Goal: Information Seeking & Learning: Learn about a topic

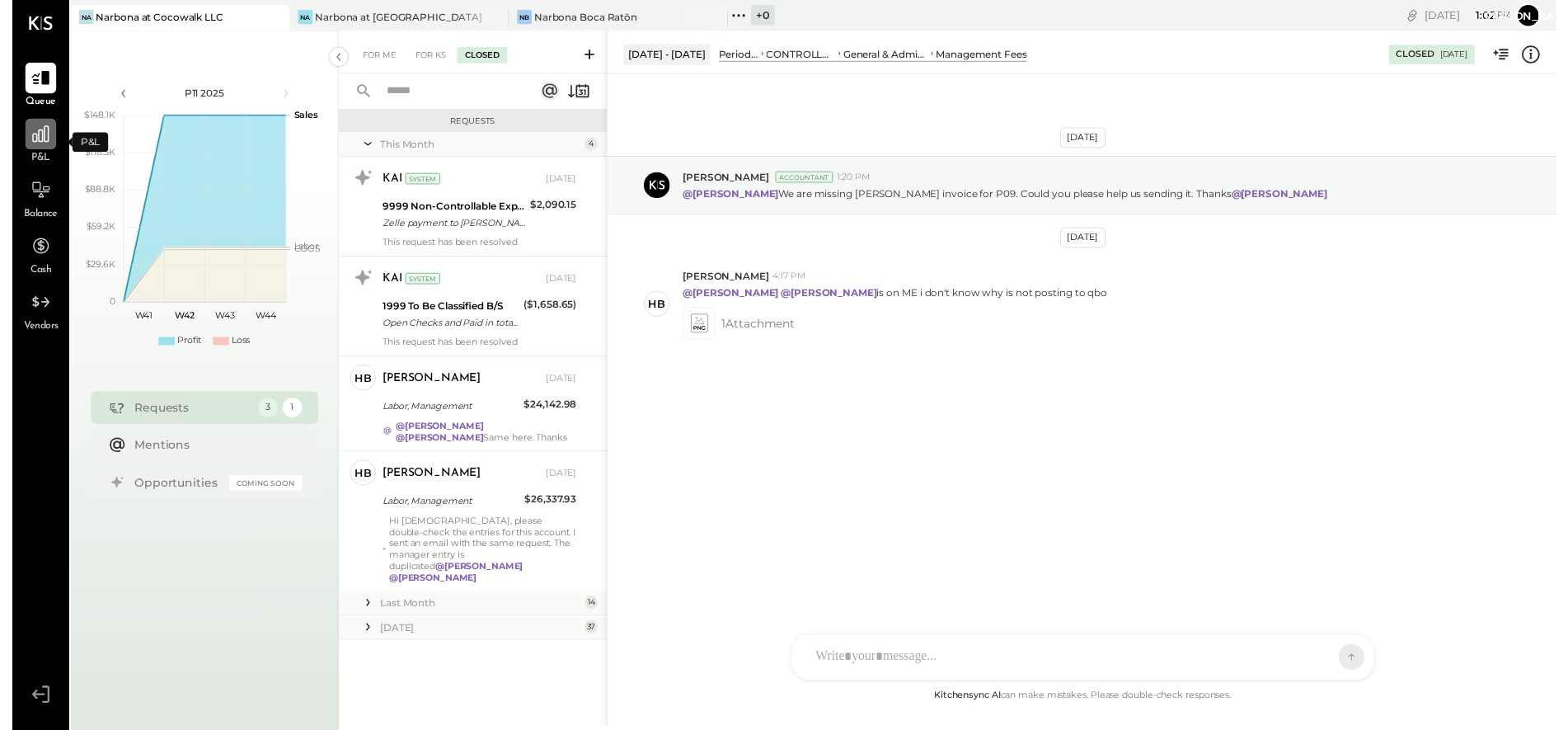
click at [34, 146] on icon at bounding box center [29, 136] width 21 height 21
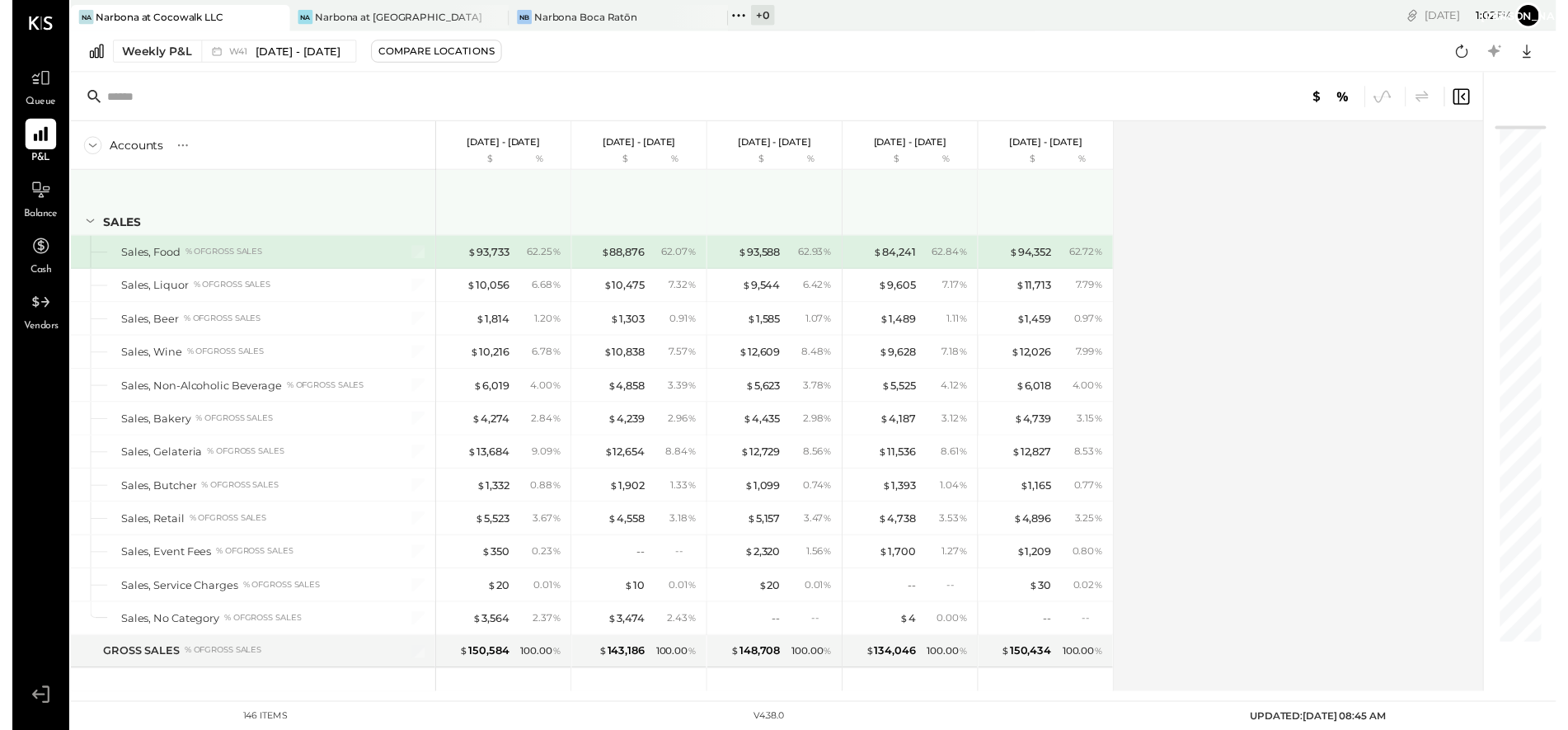
click at [77, 224] on icon at bounding box center [78, 224] width 18 height 18
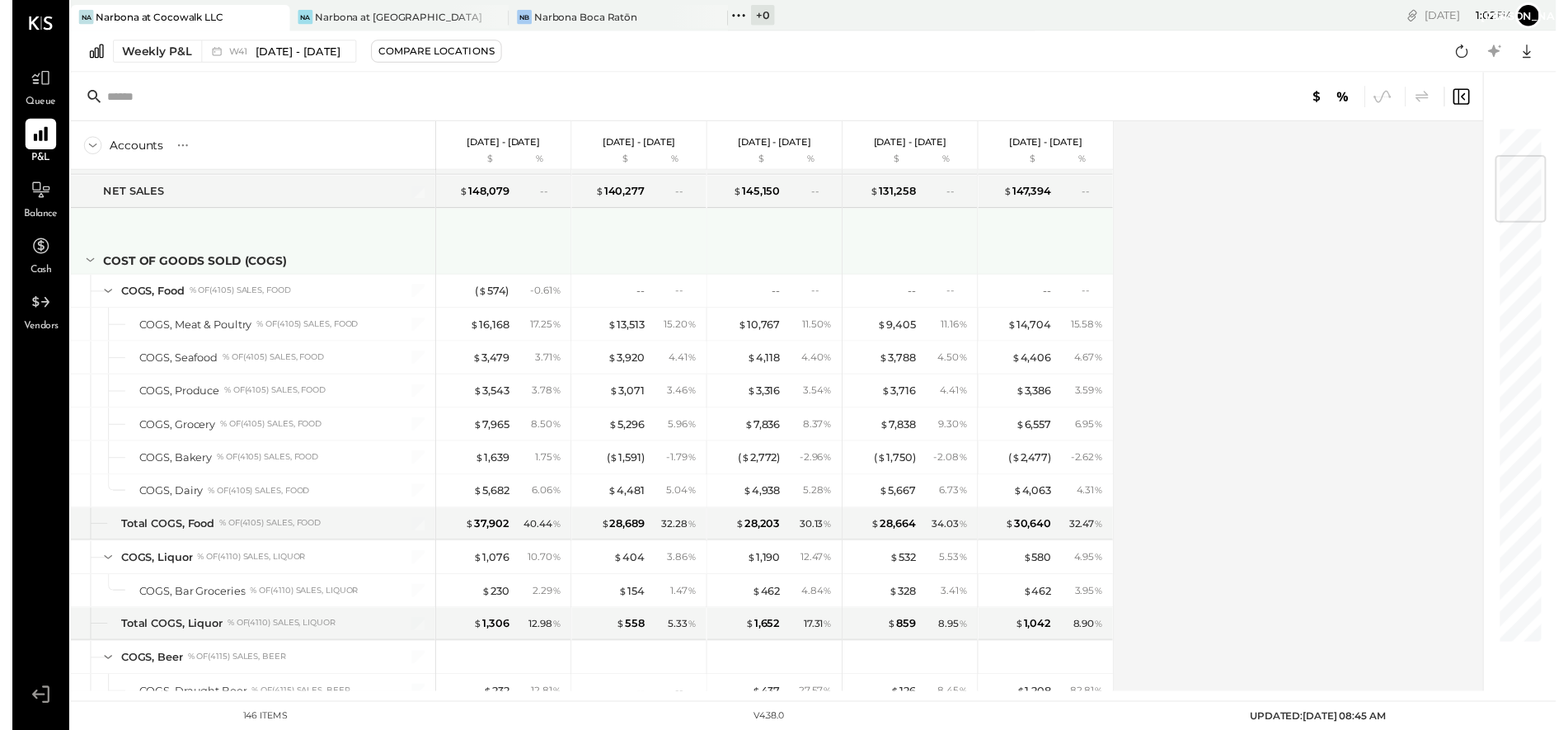
scroll to position [232, 0]
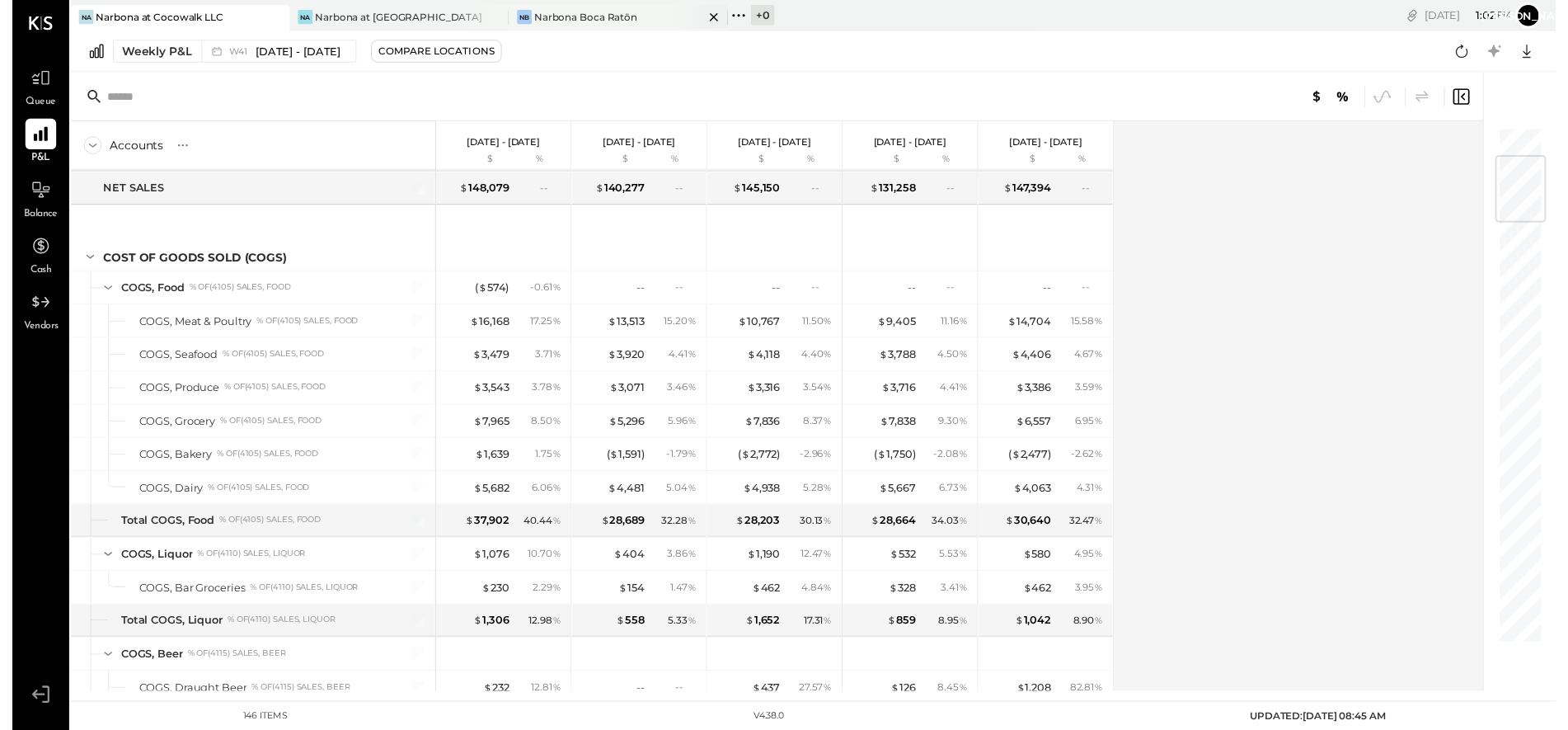
click at [574, 15] on div "Narbona Boca Ratōn" at bounding box center [583, 16] width 105 height 14
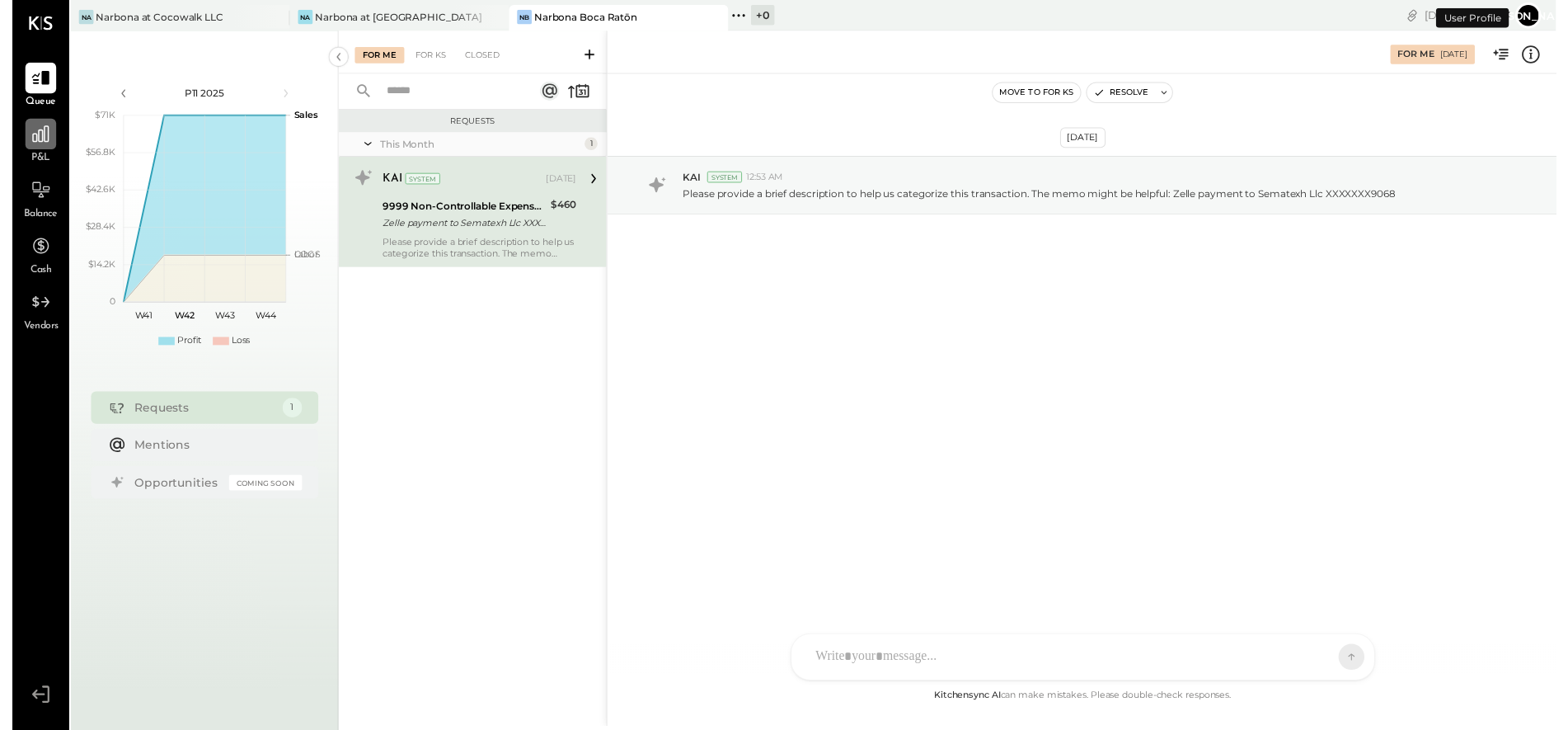
click at [38, 146] on icon at bounding box center [29, 136] width 21 height 21
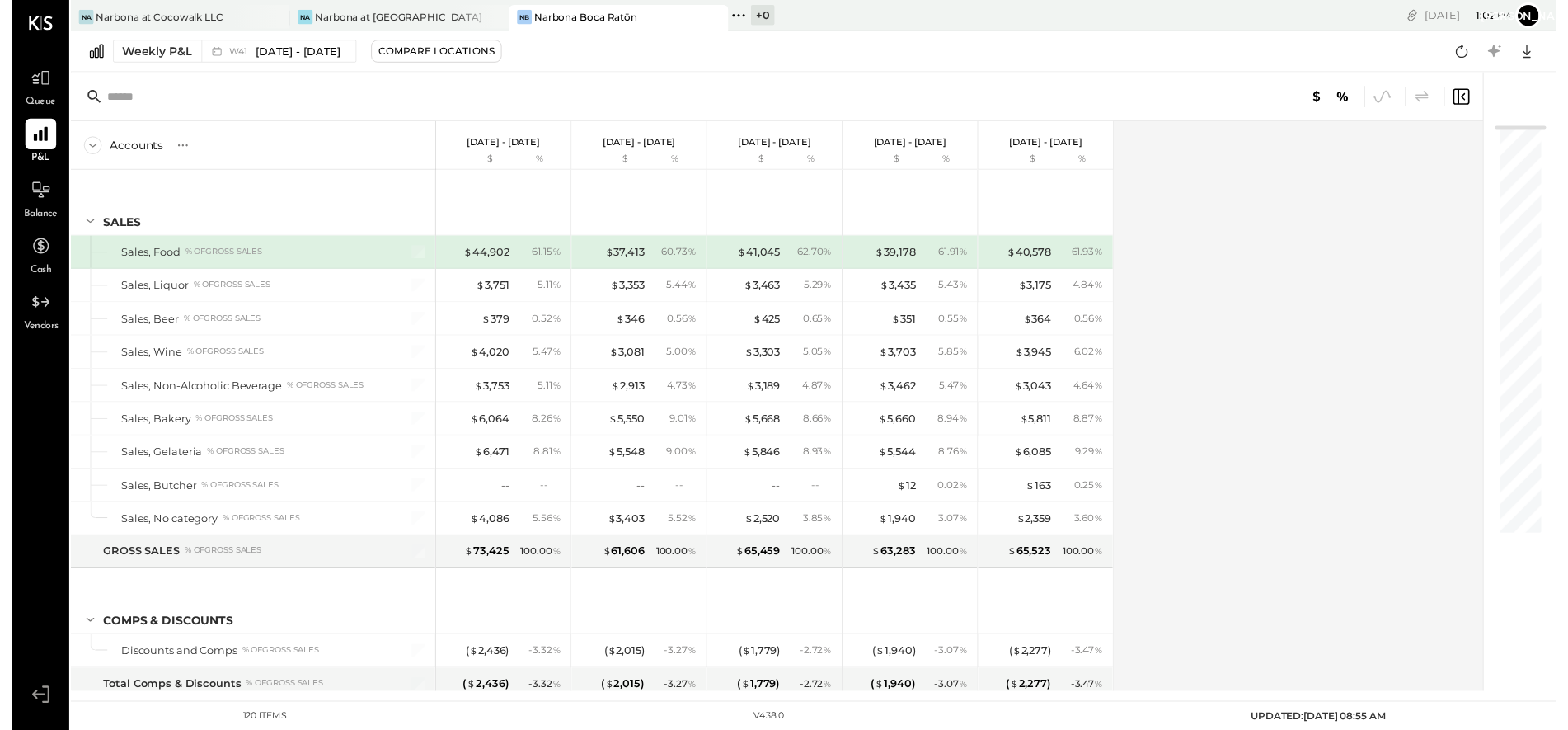
click at [81, 150] on icon at bounding box center [81, 147] width 18 height 18
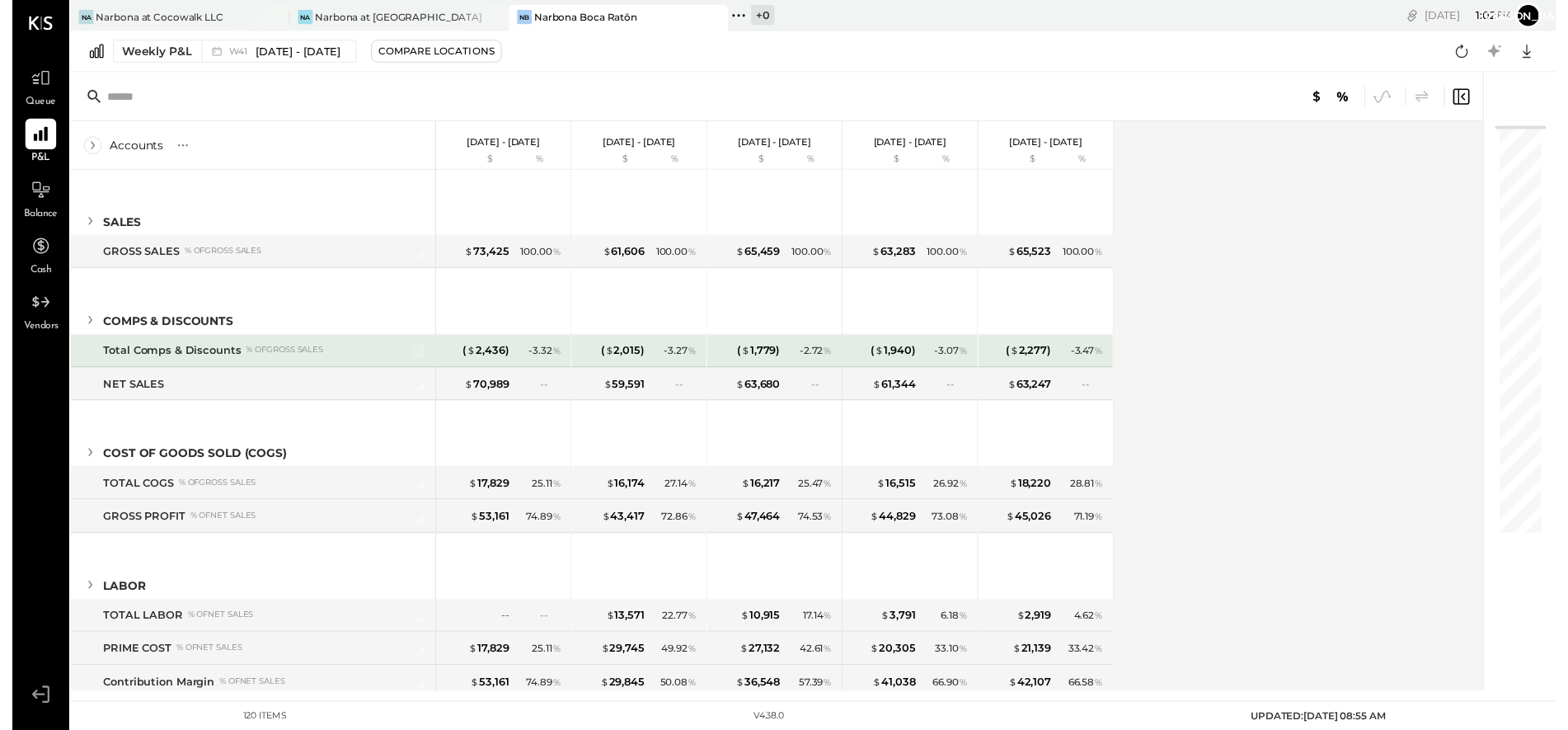
scroll to position [34, 0]
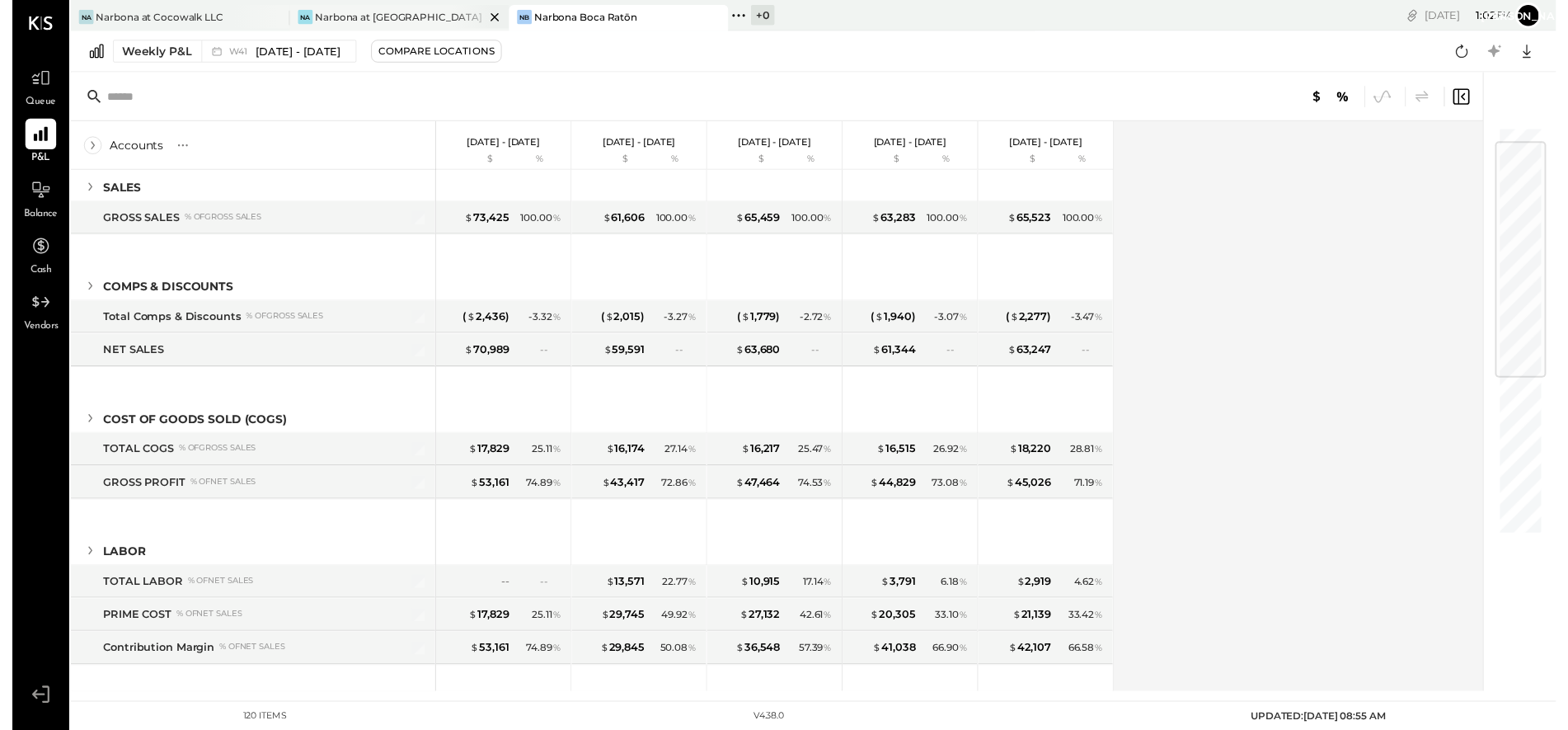
click at [373, 21] on div "Narbona at [GEOGRAPHIC_DATA] LLC" at bounding box center [393, 16] width 172 height 14
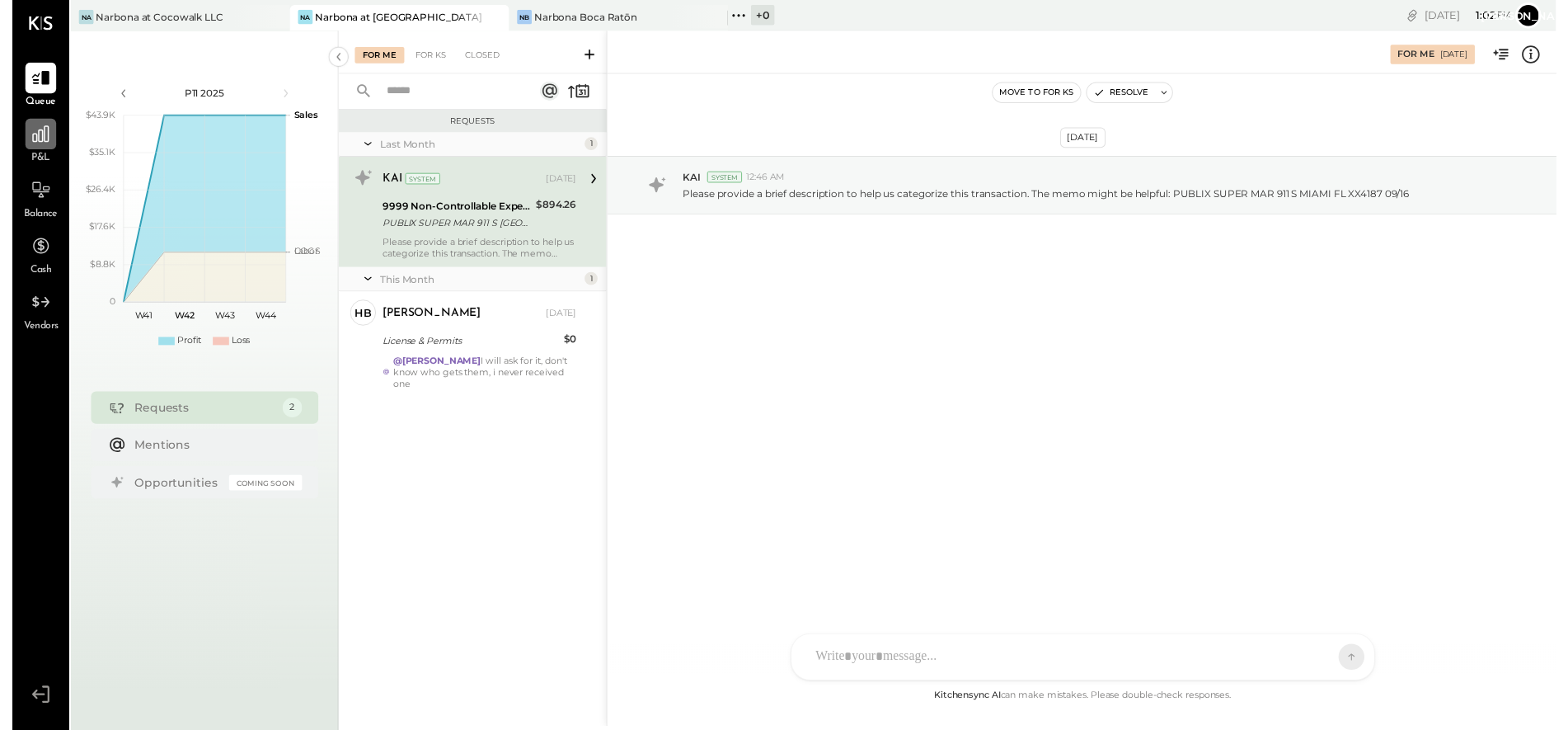
click at [28, 140] on icon at bounding box center [29, 136] width 21 height 21
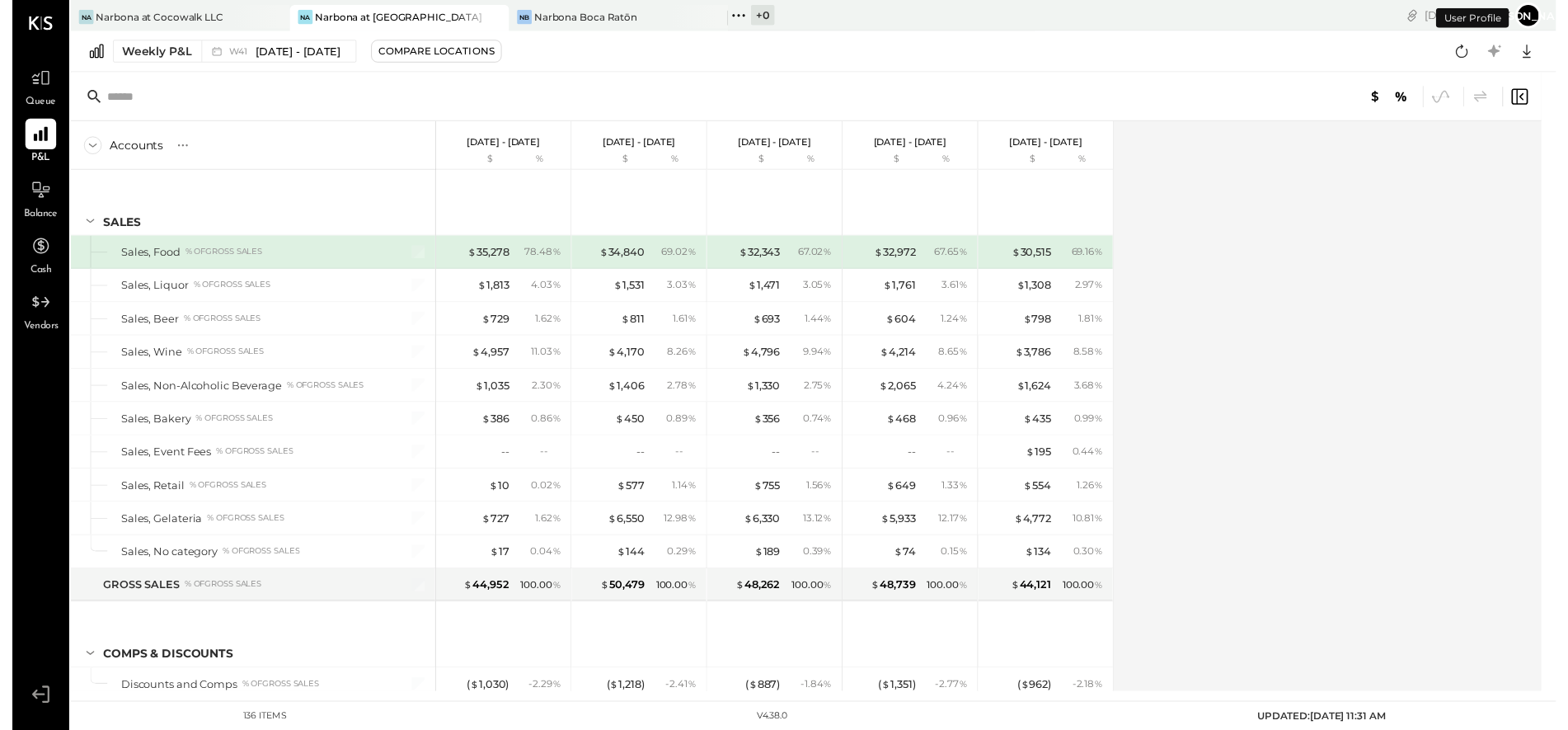
click at [83, 149] on icon at bounding box center [81, 147] width 18 height 18
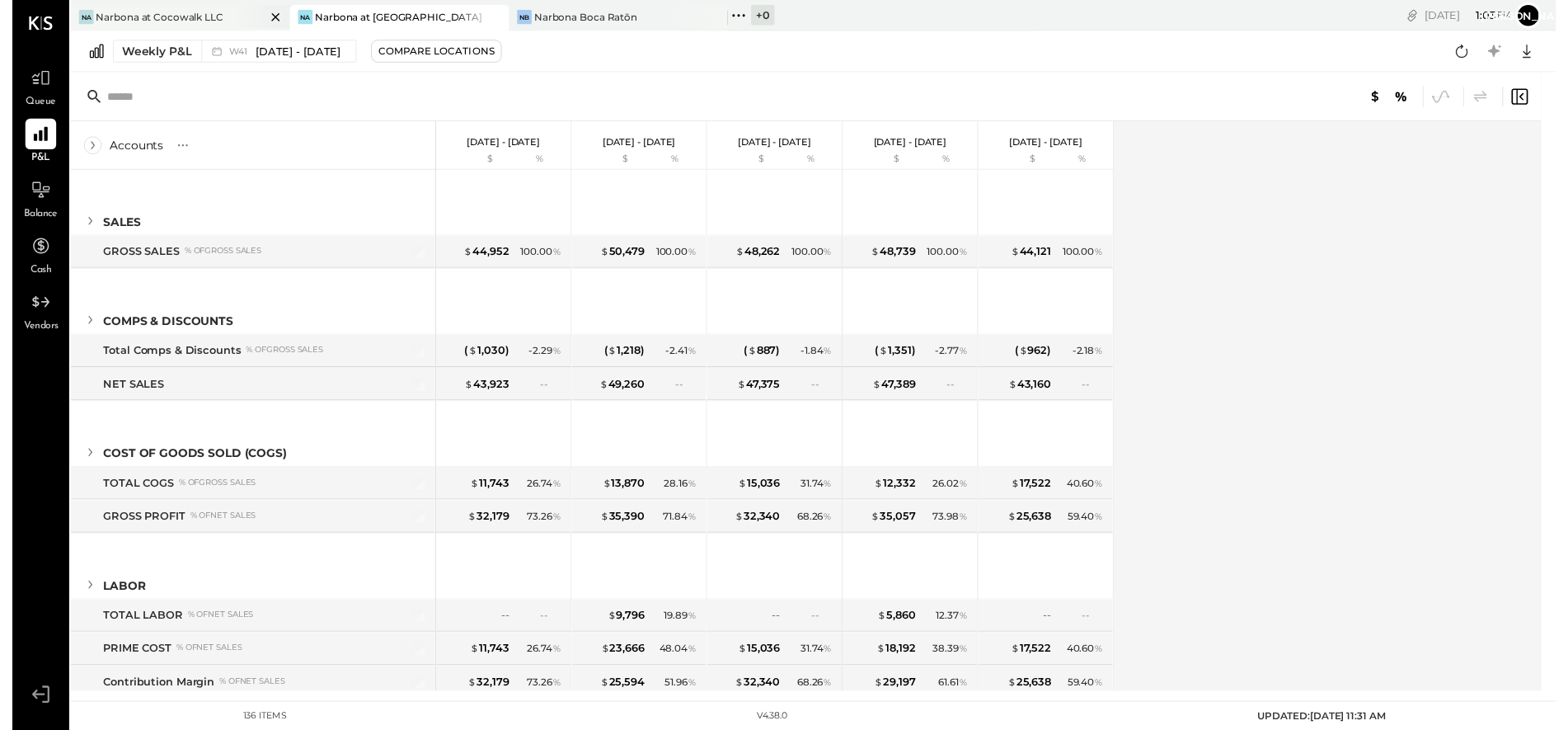
click at [147, 17] on div "Narbona at Cocowalk LLC" at bounding box center [150, 16] width 130 height 14
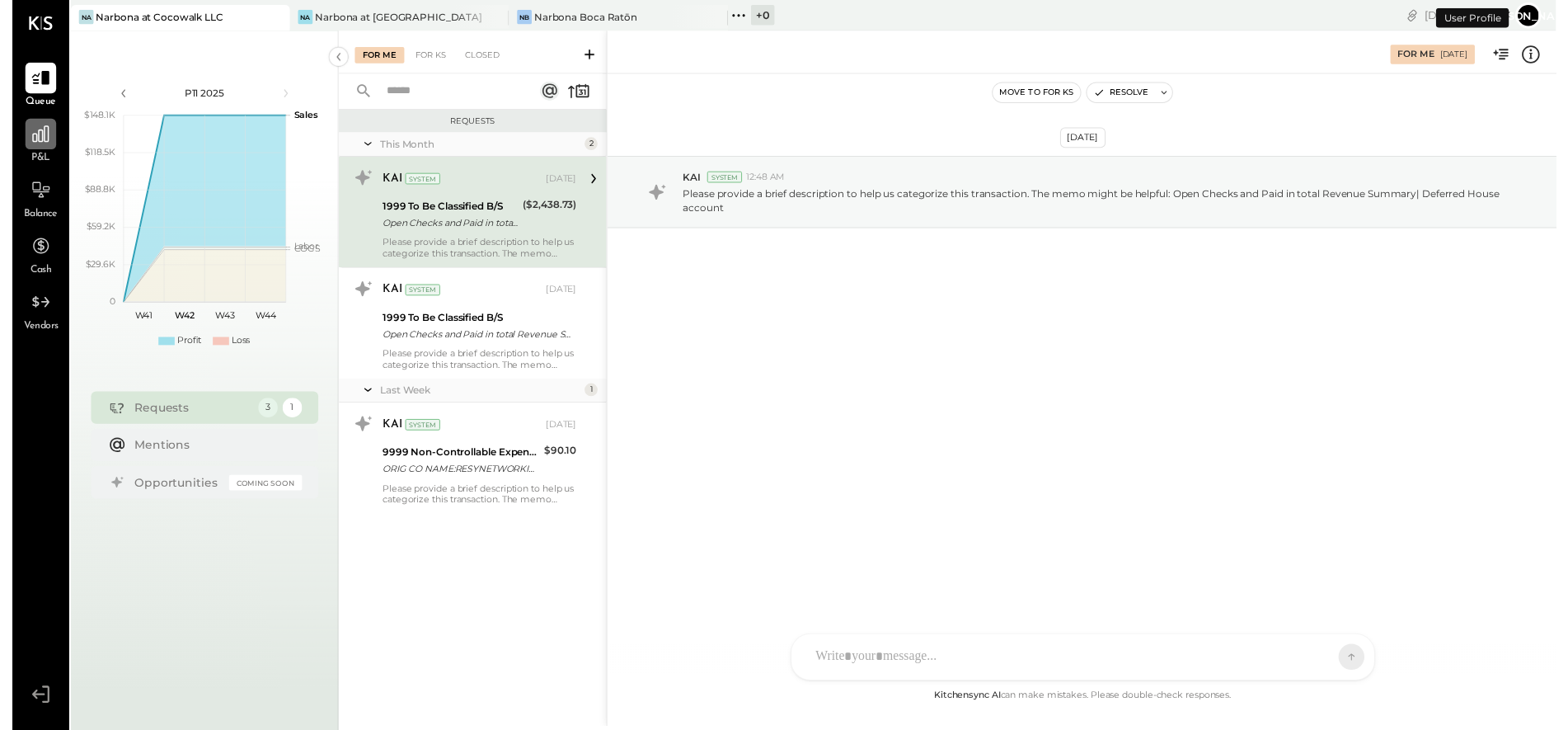
click at [30, 147] on icon at bounding box center [29, 136] width 21 height 21
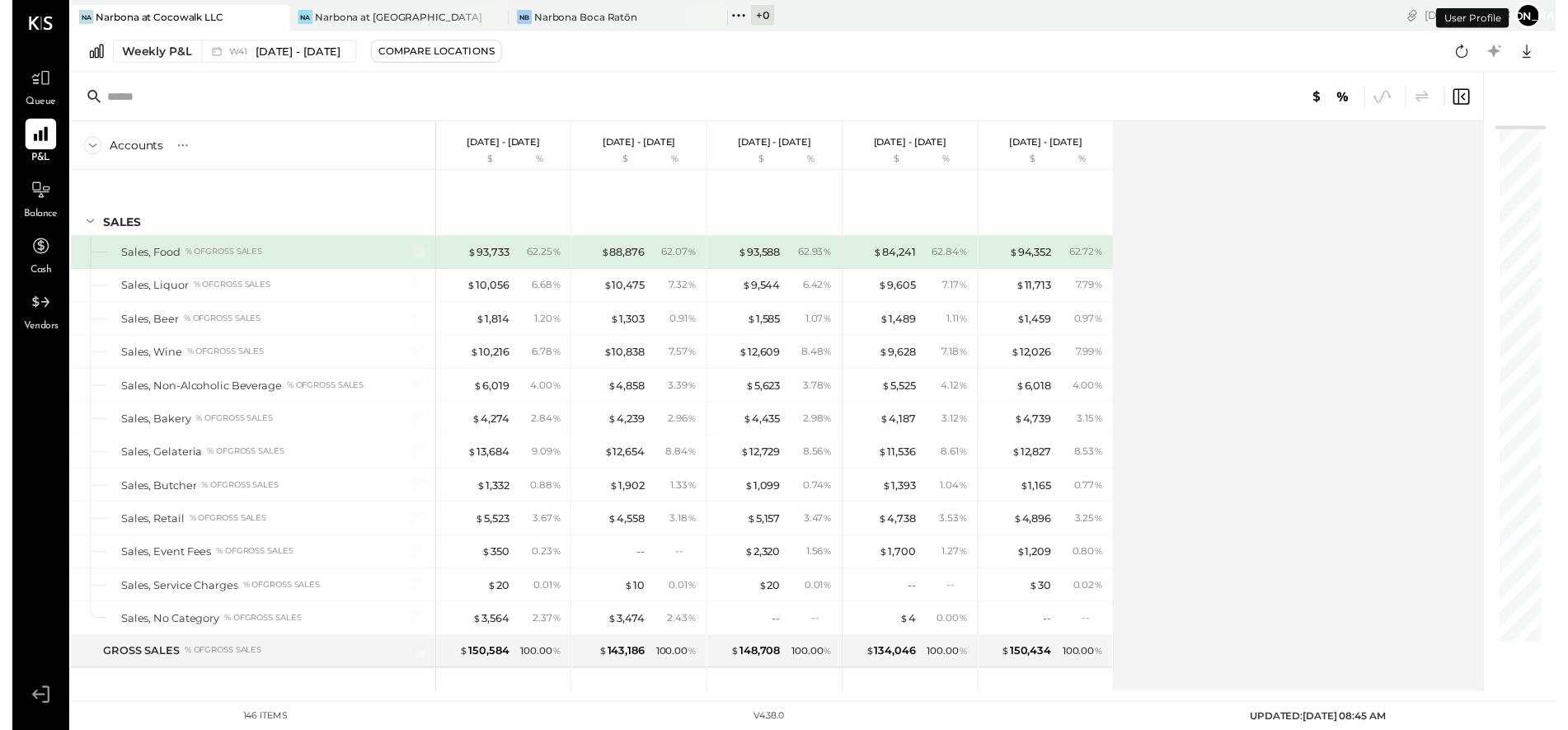
click at [79, 143] on icon at bounding box center [81, 147] width 18 height 18
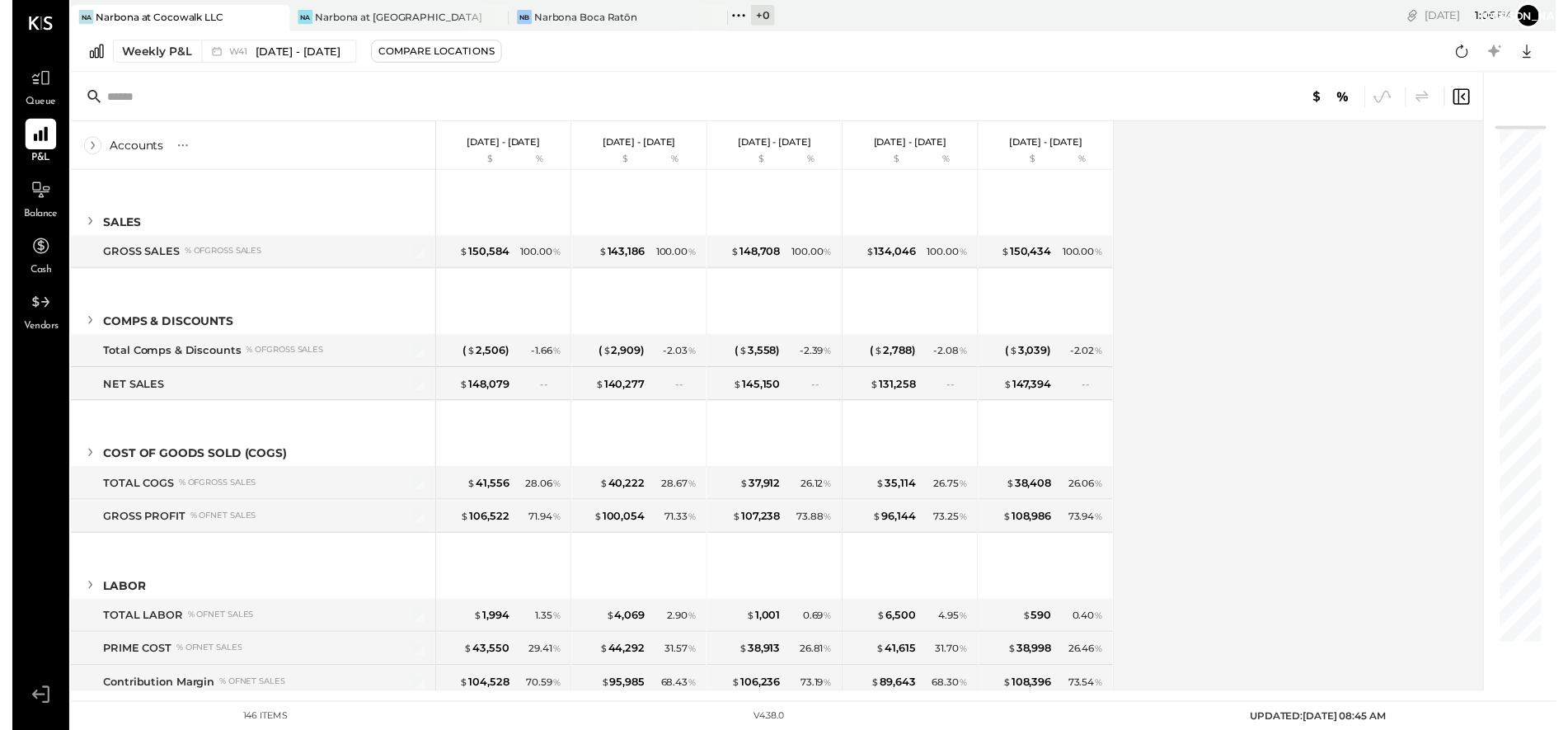
click at [365, 14] on div "Narbona at [GEOGRAPHIC_DATA] LLC" at bounding box center [393, 16] width 172 height 14
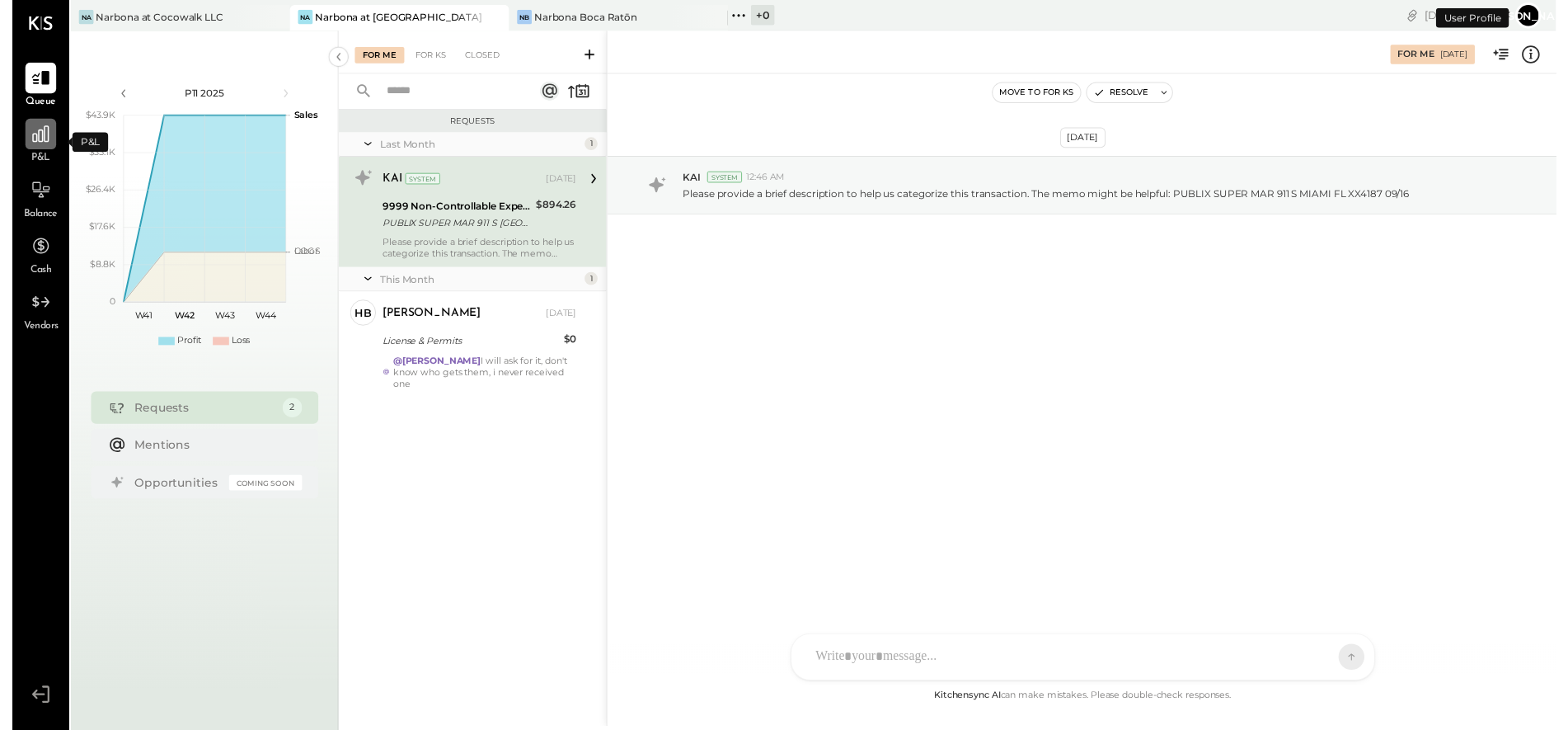
click at [22, 148] on div at bounding box center [29, 136] width 32 height 32
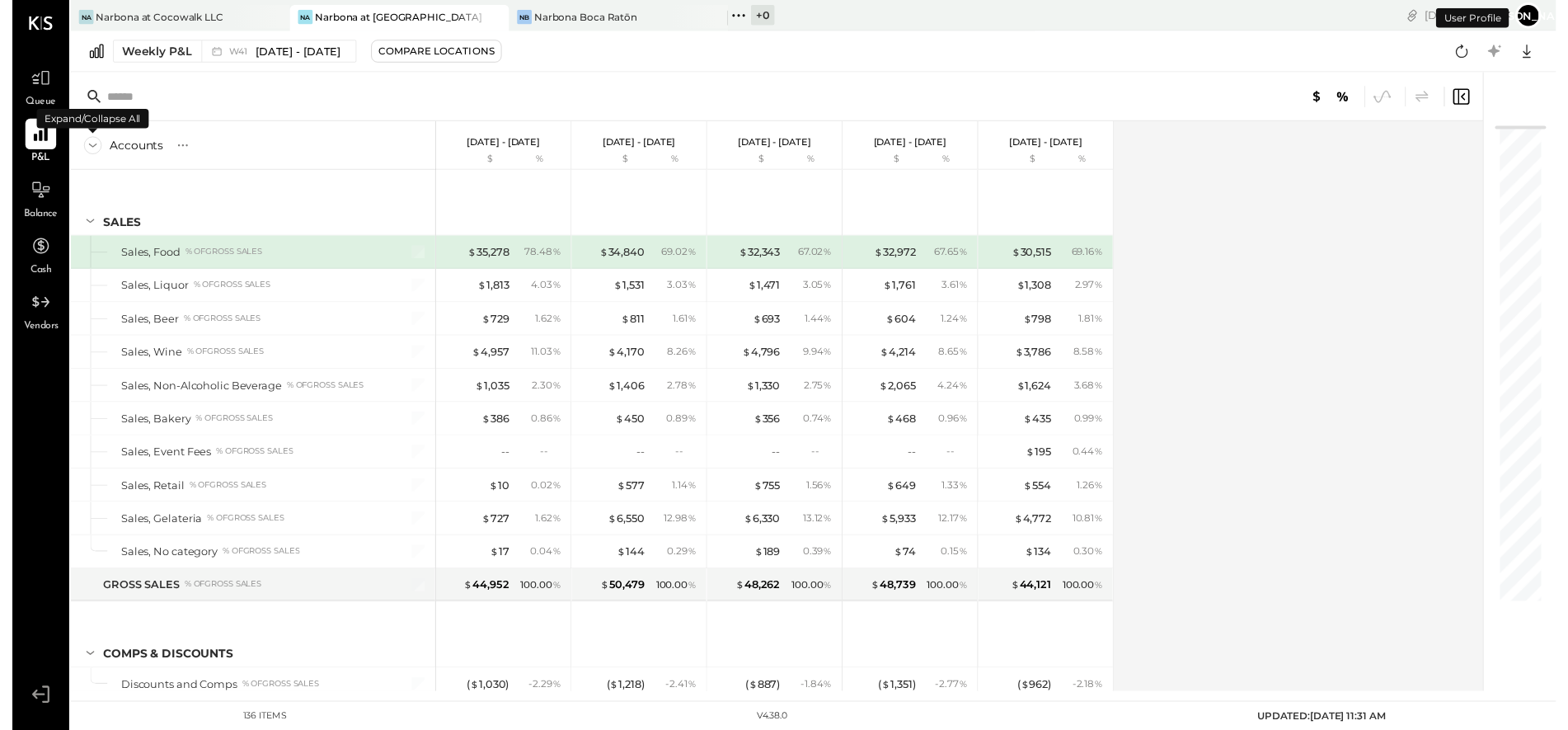
click at [82, 147] on icon at bounding box center [81, 147] width 18 height 18
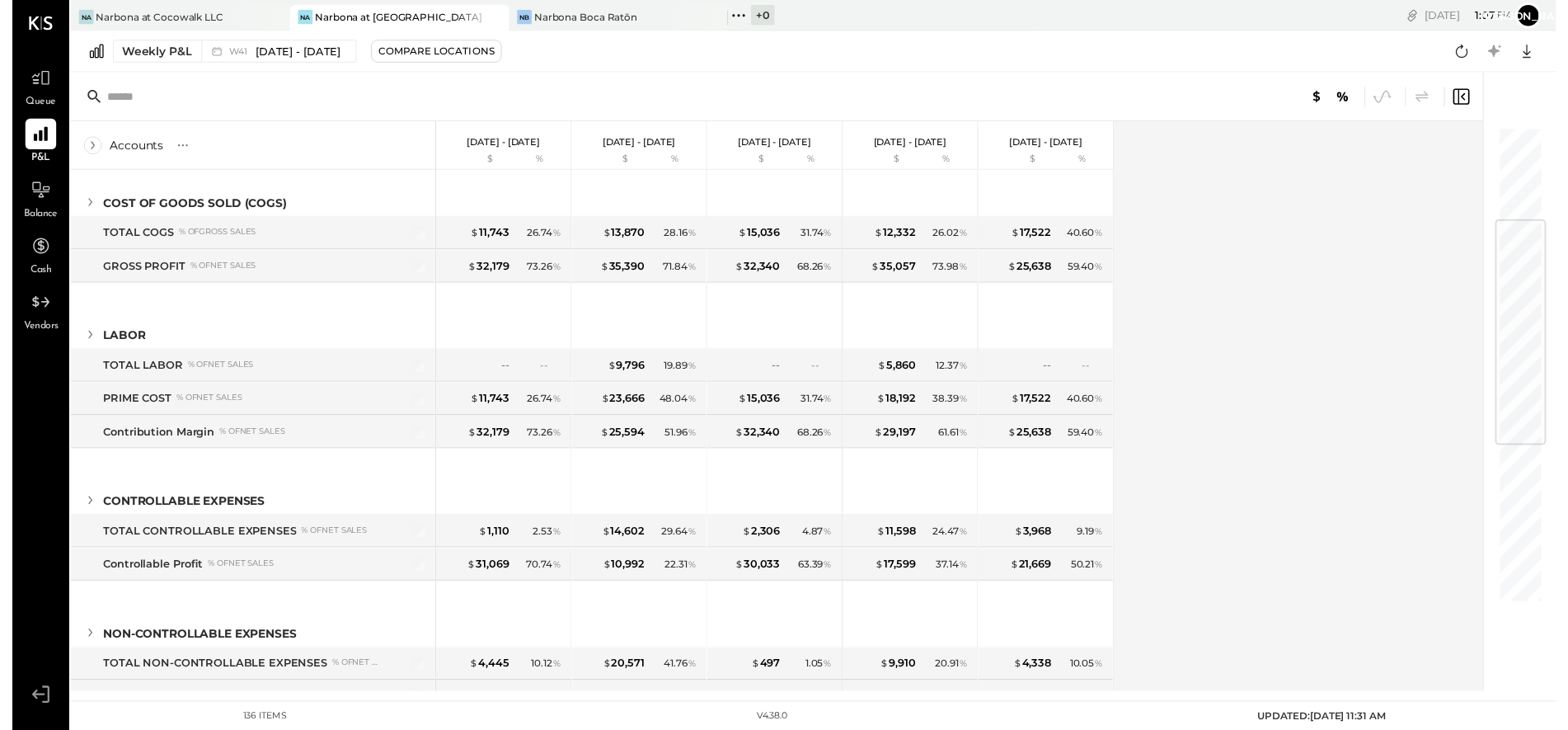
scroll to position [220, 0]
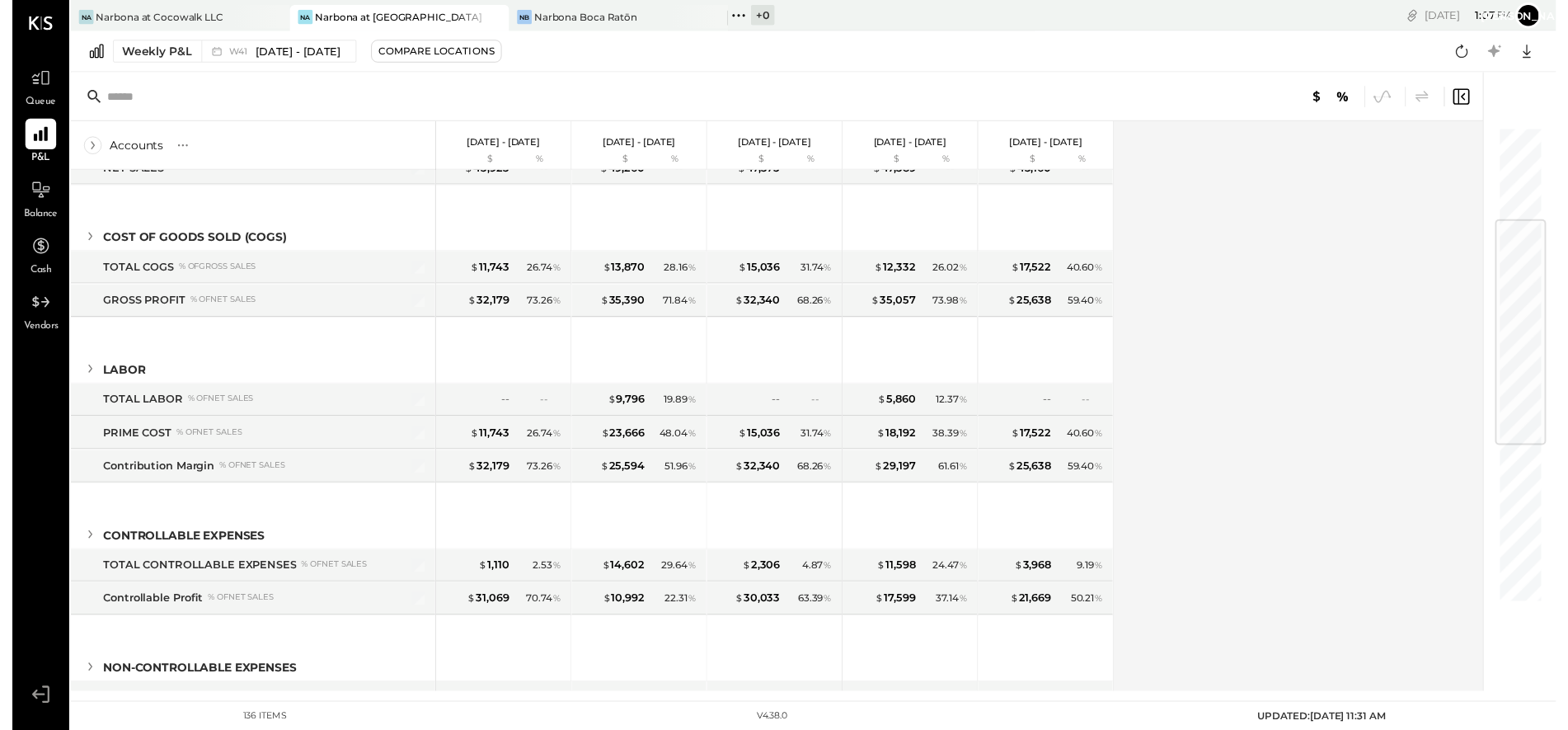
click at [76, 239] on icon at bounding box center [78, 240] width 18 height 18
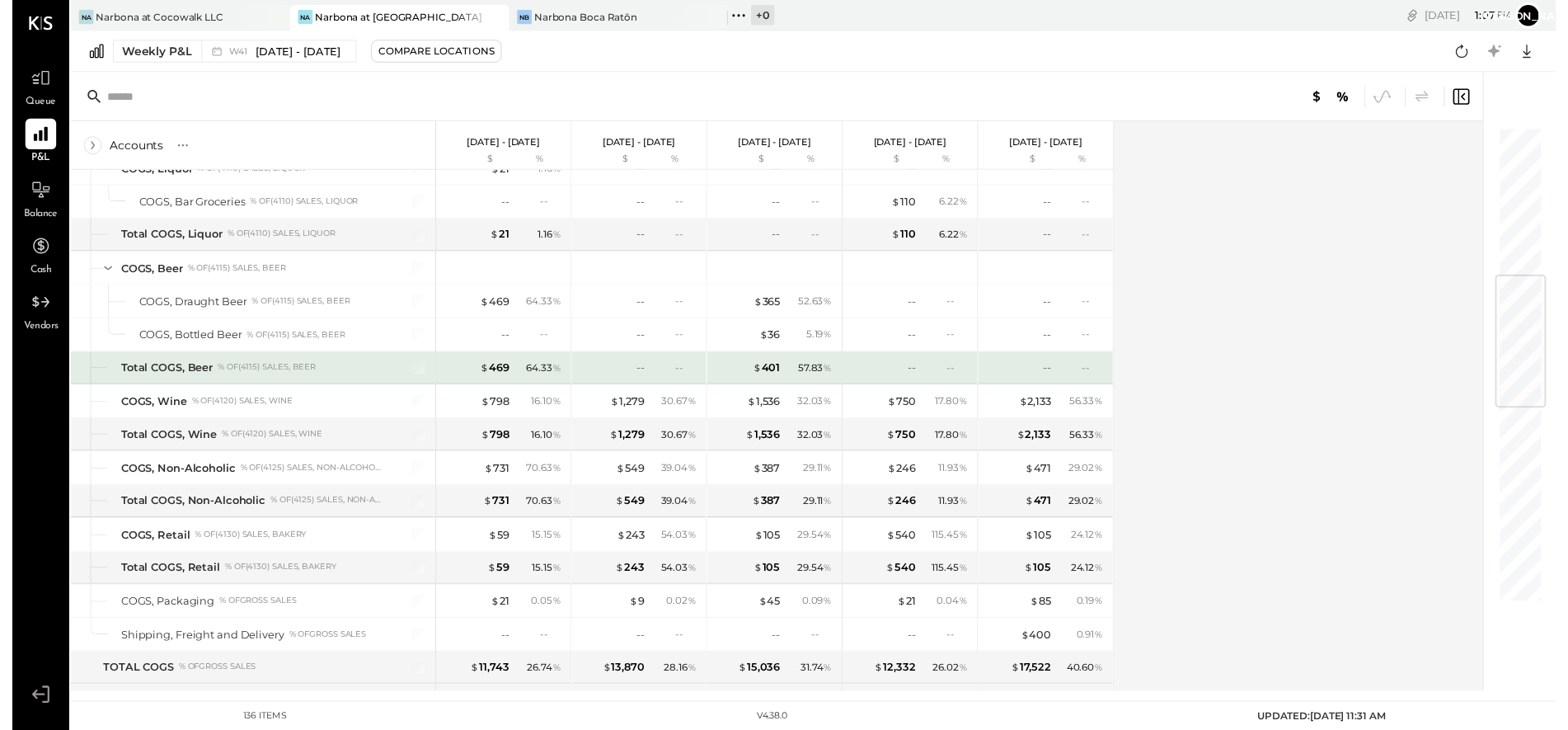
scroll to position [594, 0]
